Goal: Transaction & Acquisition: Purchase product/service

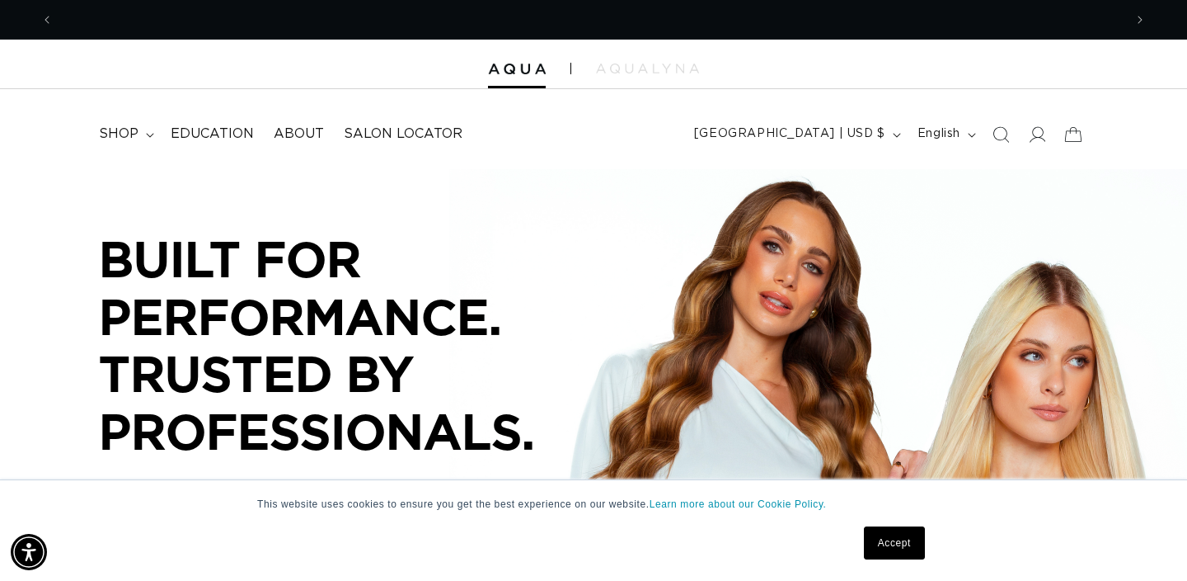
scroll to position [0, 1070]
click at [1034, 134] on icon at bounding box center [1036, 133] width 17 height 17
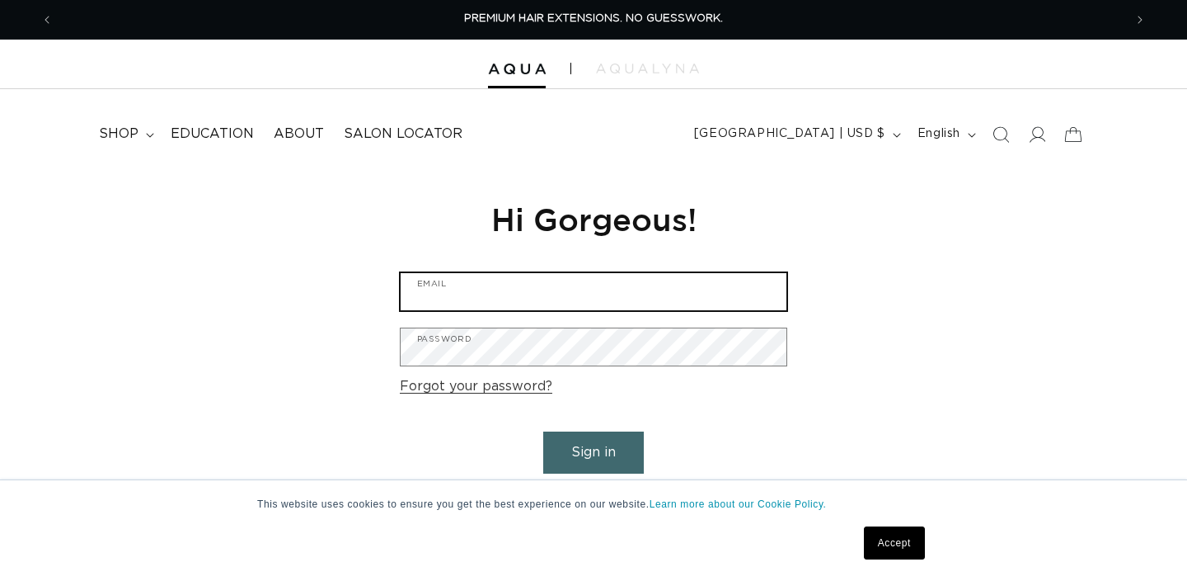
click at [534, 295] on input "Email" at bounding box center [594, 291] width 386 height 37
click at [496, 304] on input "Email" at bounding box center [594, 291] width 386 height 37
type input "hsalon@hsalonfairfield.com"
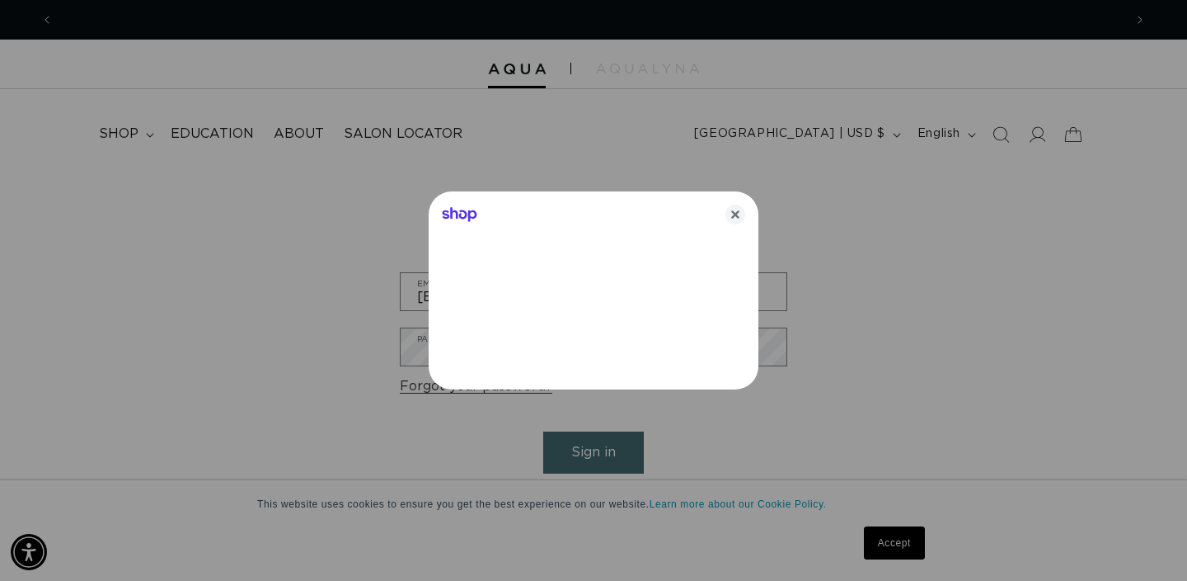
scroll to position [0, 2141]
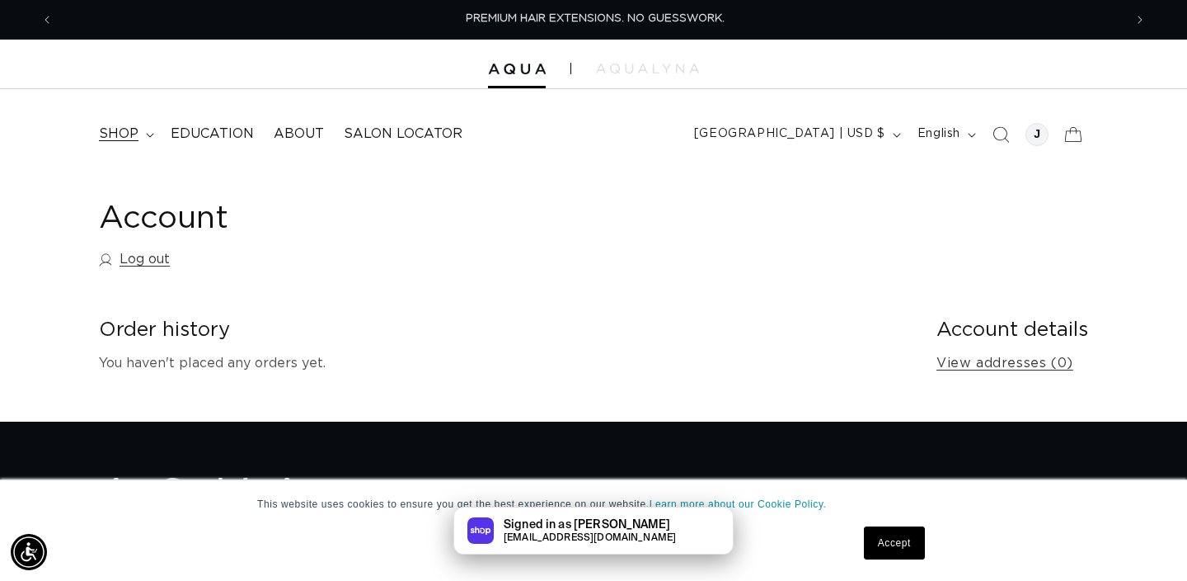
click at [139, 137] on summary "shop" at bounding box center [125, 133] width 72 height 37
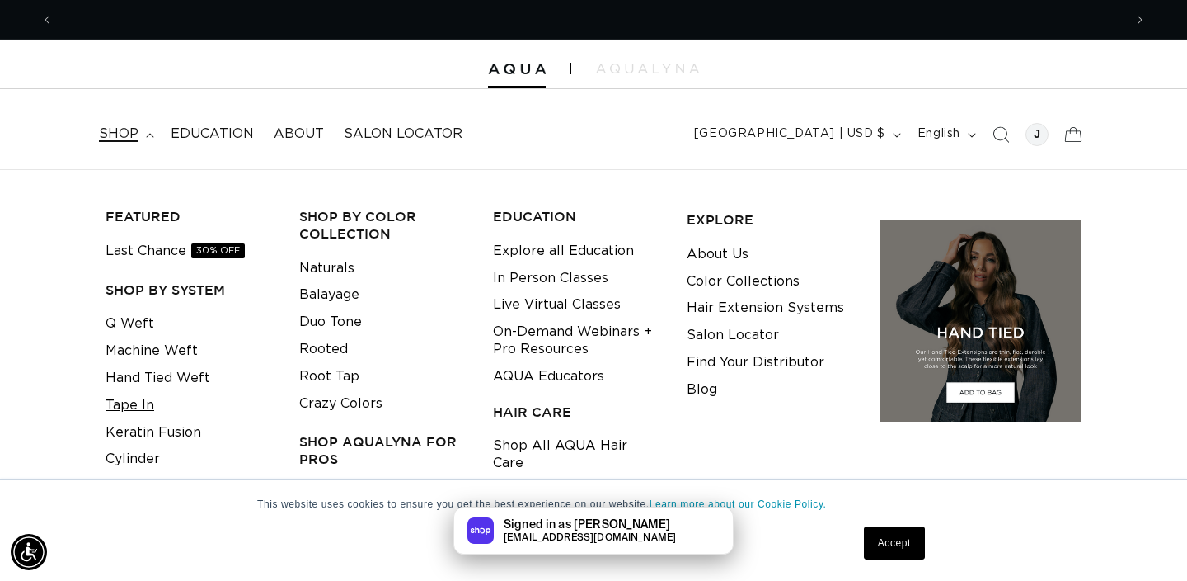
scroll to position [0, 2141]
click at [135, 403] on link "Tape In" at bounding box center [130, 405] width 49 height 27
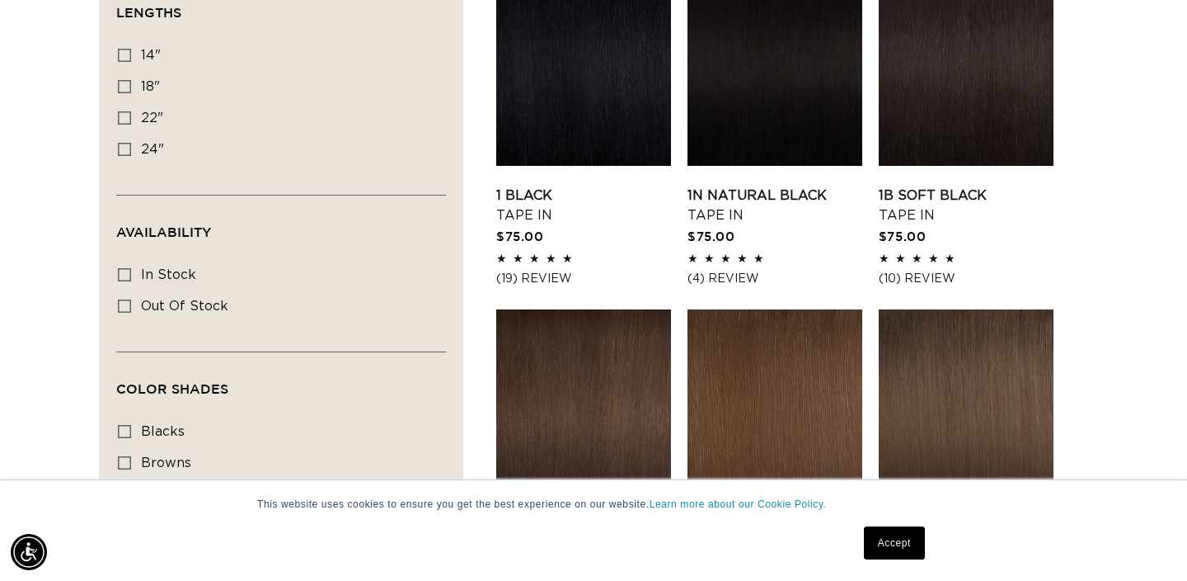
scroll to position [590, 0]
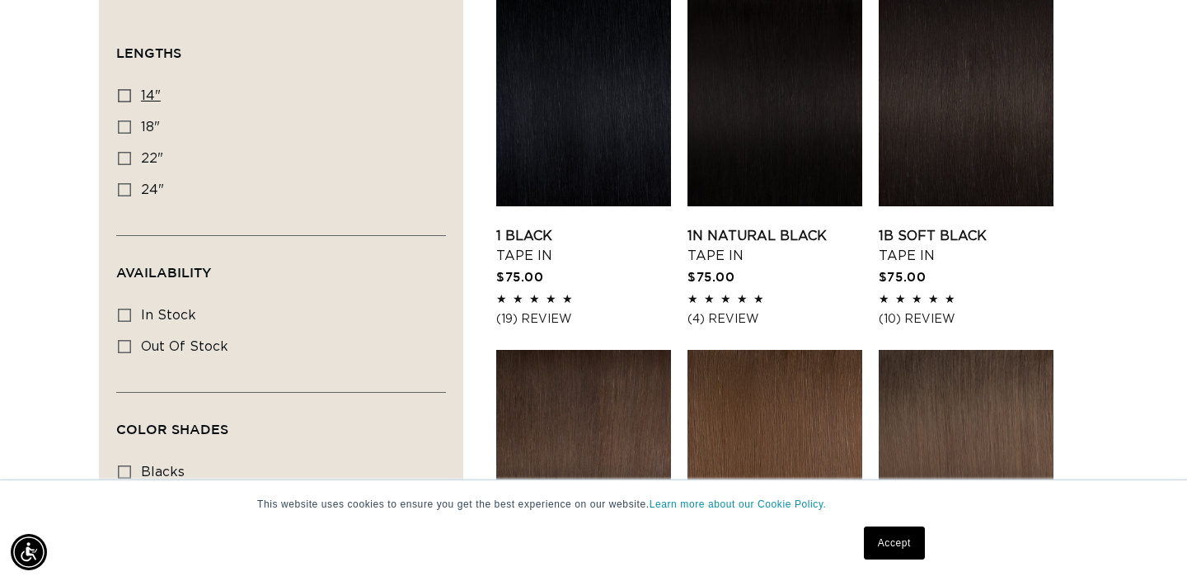
click at [129, 95] on icon at bounding box center [124, 95] width 13 height 13
click at [129, 95] on input "14" 14" (35 products)" at bounding box center [124, 95] width 13 height 13
checkbox input "true"
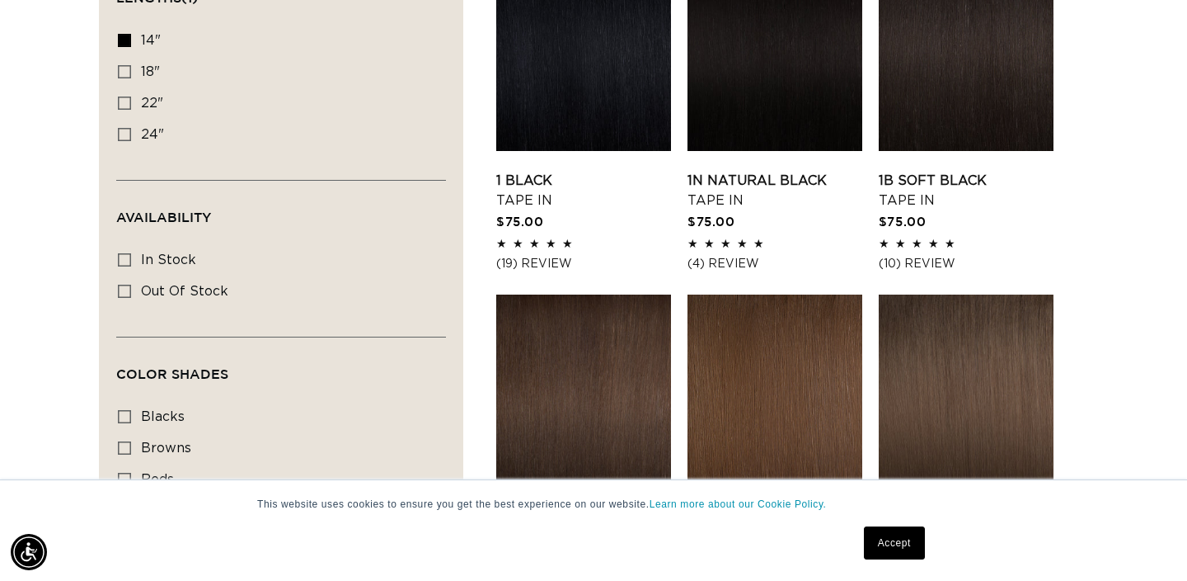
scroll to position [607, 0]
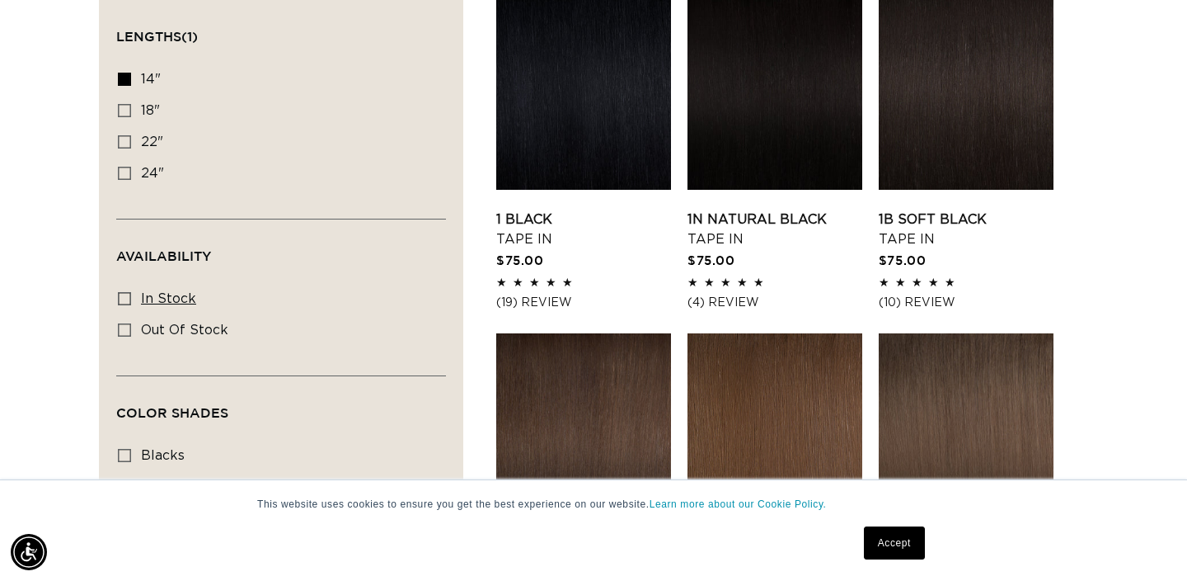
click at [125, 294] on icon at bounding box center [124, 298] width 13 height 13
click at [125, 294] on input "In stock In stock (34 products)" at bounding box center [124, 298] width 13 height 13
checkbox input "true"
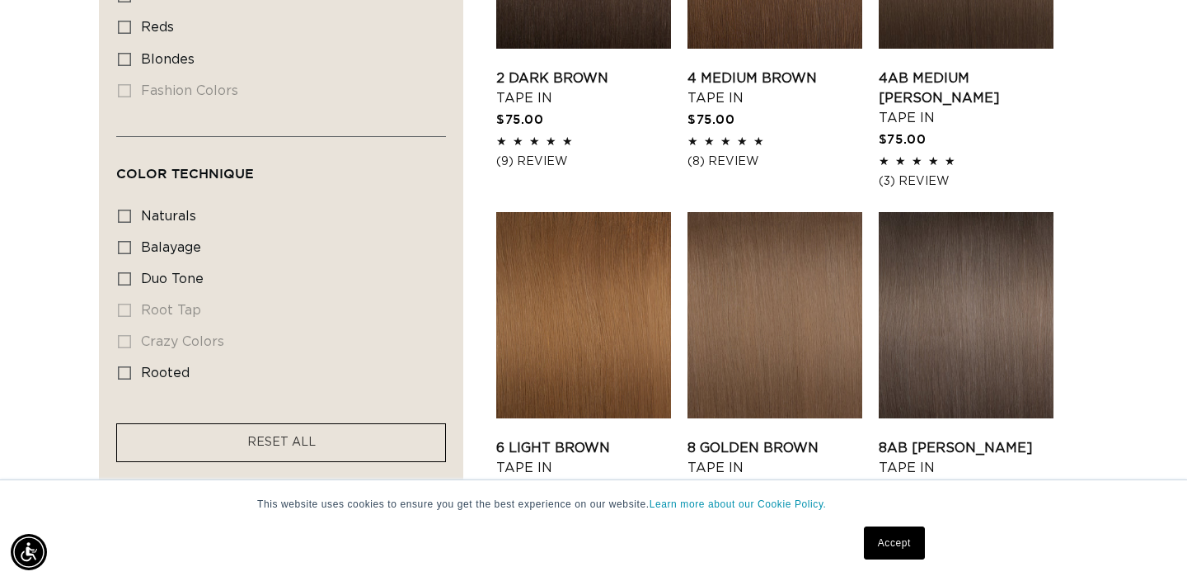
scroll to position [0, 1070]
click at [124, 254] on icon at bounding box center [124, 247] width 13 height 13
click at [124, 254] on input "balayage balayage (6 products)" at bounding box center [124, 247] width 13 height 13
checkbox input "true"
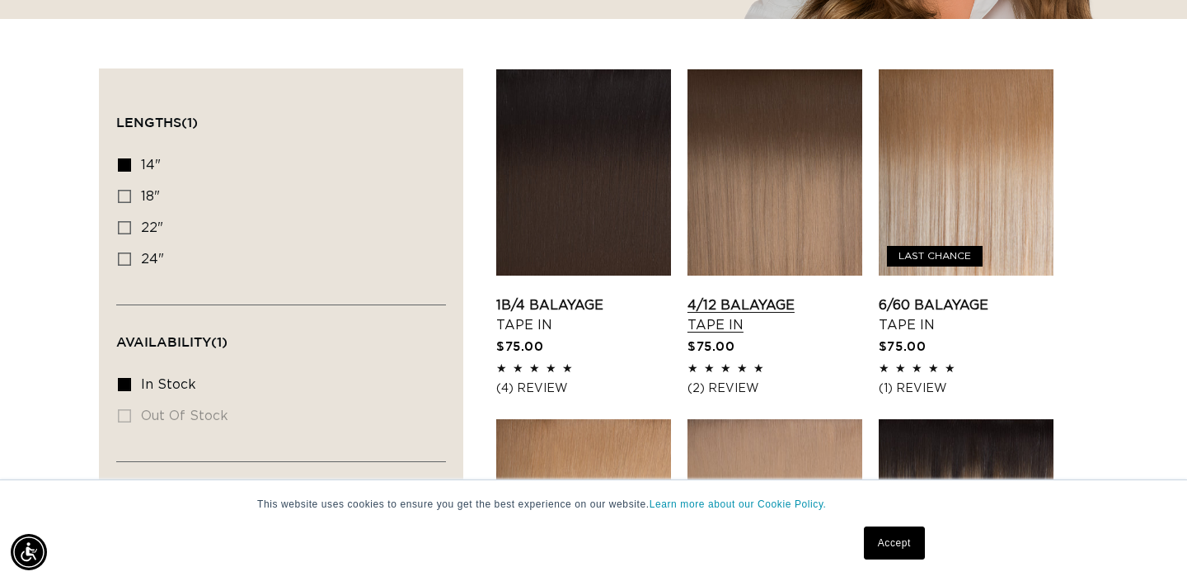
scroll to position [0, 1070]
click at [743, 304] on link "4/12 Balayage Tape In" at bounding box center [775, 315] width 175 height 40
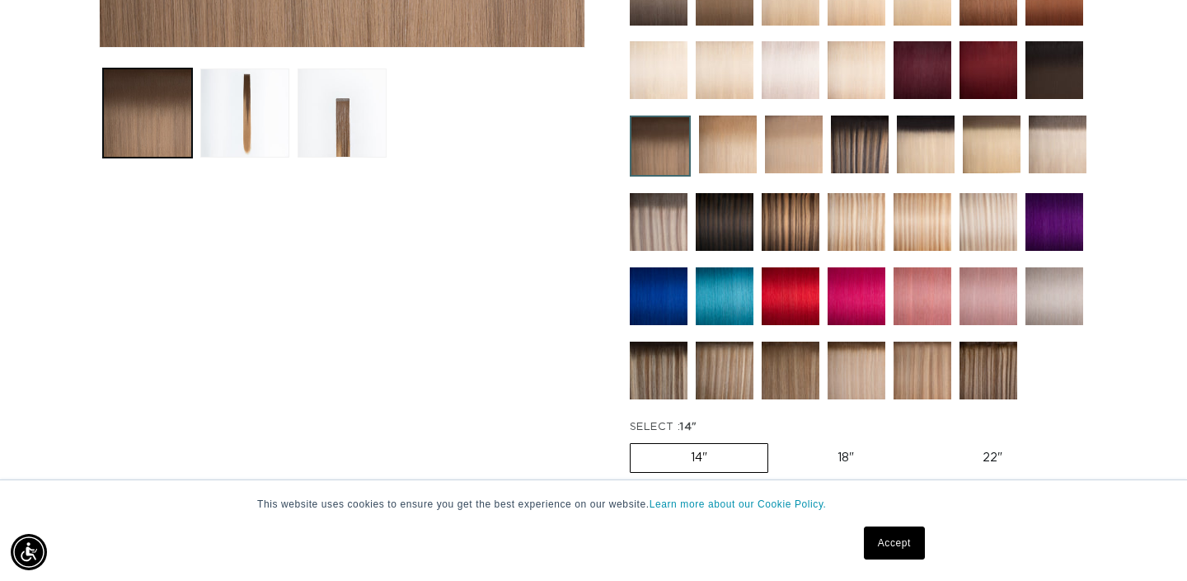
click at [903, 554] on link "Accept" at bounding box center [894, 542] width 61 height 33
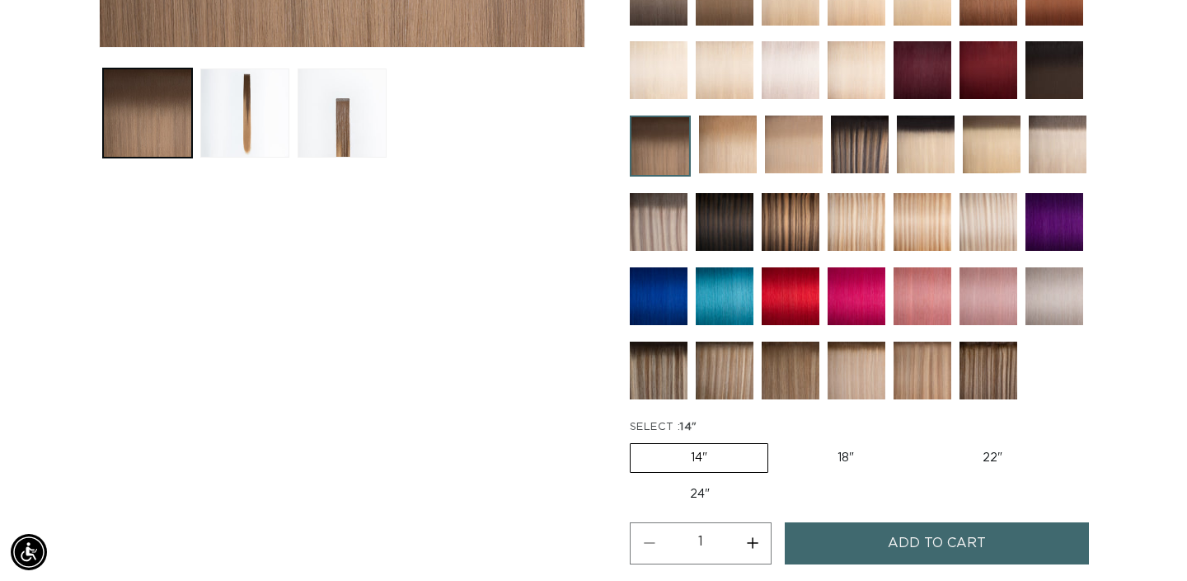
scroll to position [0, 1070]
click at [756, 541] on button "Increase quantity for 4/12 Balayage - Tape In" at bounding box center [752, 543] width 37 height 42
type input "2"
click at [861, 539] on button "Add to cart" at bounding box center [937, 543] width 304 height 42
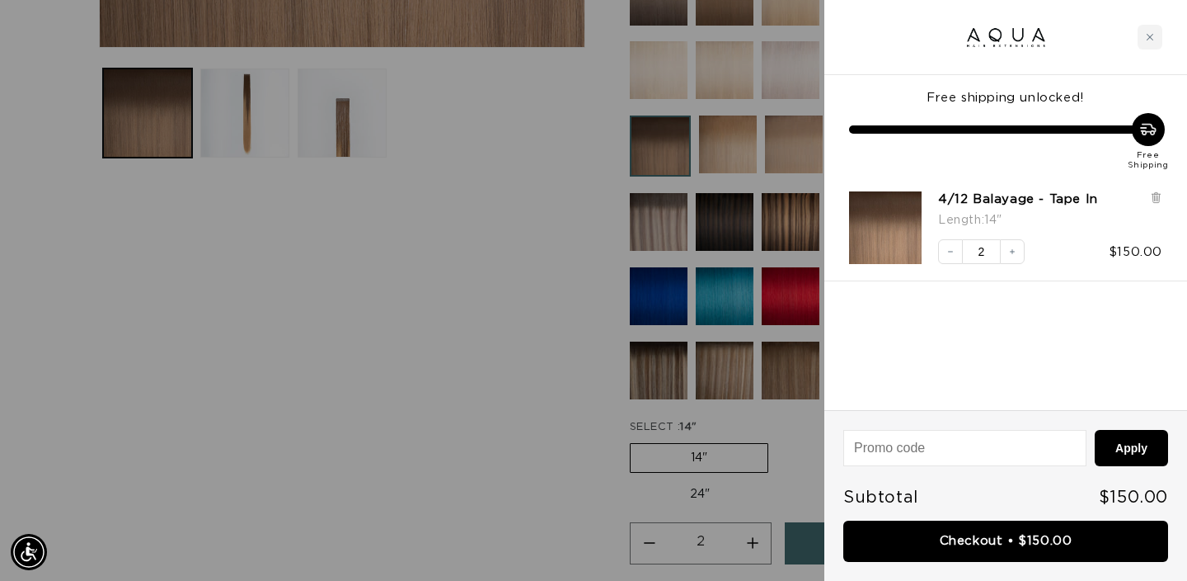
scroll to position [0, 0]
